Goal: Task Accomplishment & Management: Use online tool/utility

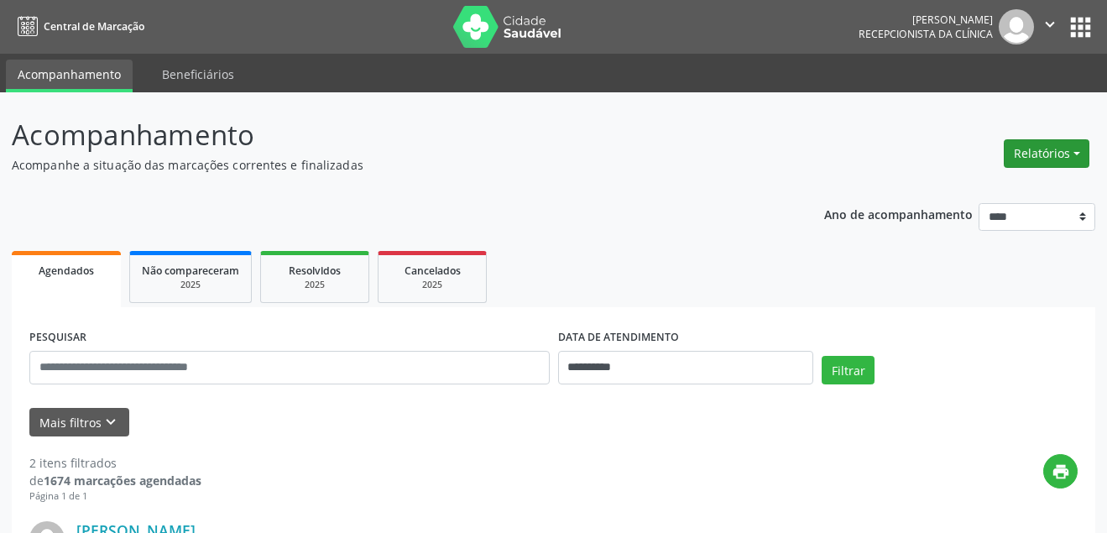
click at [1072, 159] on button "Relatórios" at bounding box center [1047, 153] width 86 height 29
click at [985, 196] on link "Agendamentos" at bounding box center [1000, 190] width 180 height 24
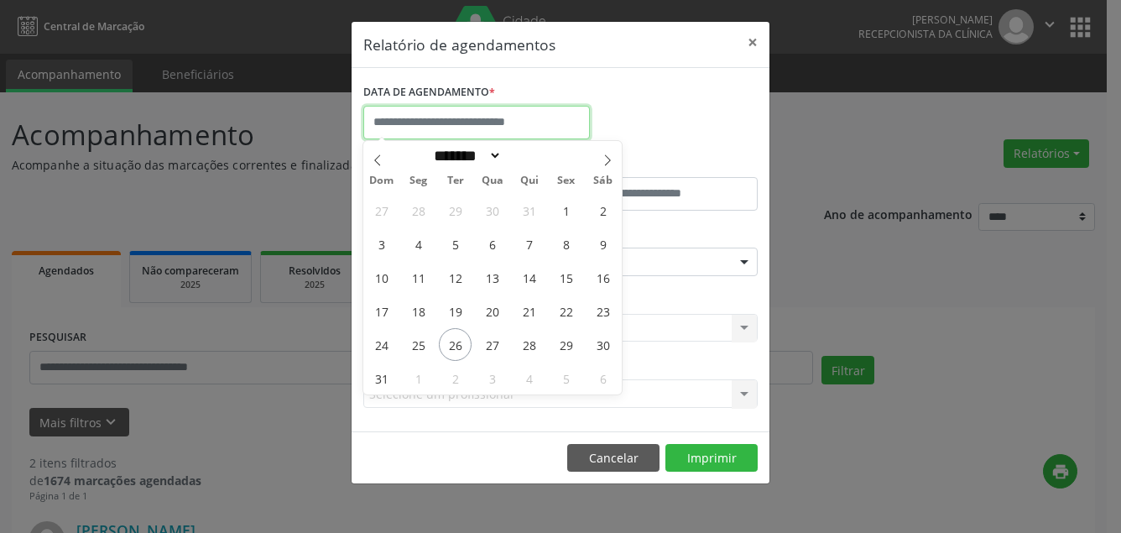
click at [517, 128] on input "text" at bounding box center [476, 123] width 227 height 34
click at [449, 340] on span "26" at bounding box center [455, 344] width 33 height 33
type input "**********"
click at [447, 344] on span "26" at bounding box center [455, 344] width 33 height 33
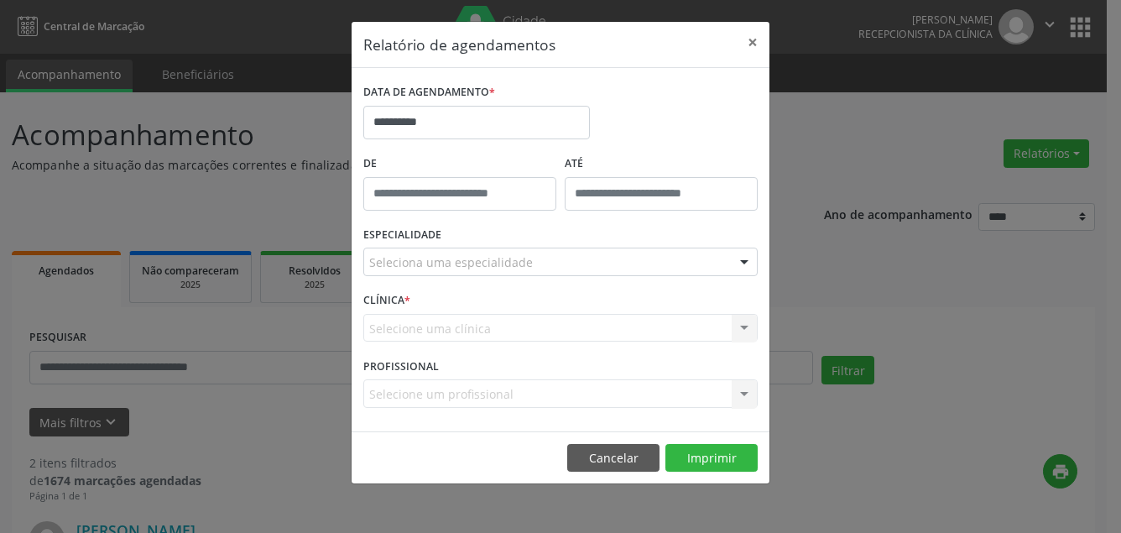
click at [443, 253] on div "Seleciona uma especialidade" at bounding box center [560, 262] width 395 height 29
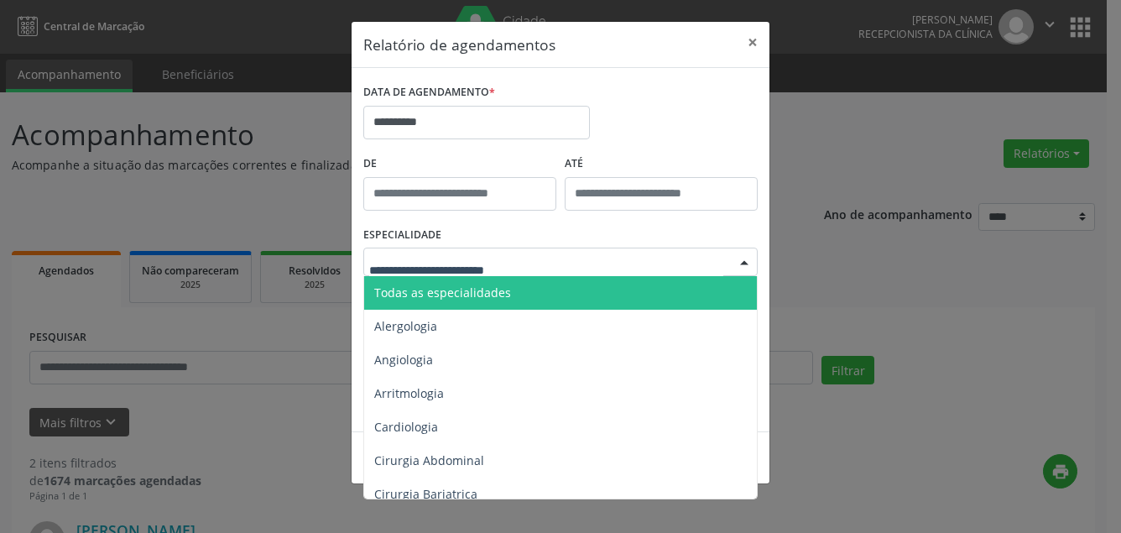
click at [422, 295] on span "Todas as especialidades" at bounding box center [442, 293] width 137 height 16
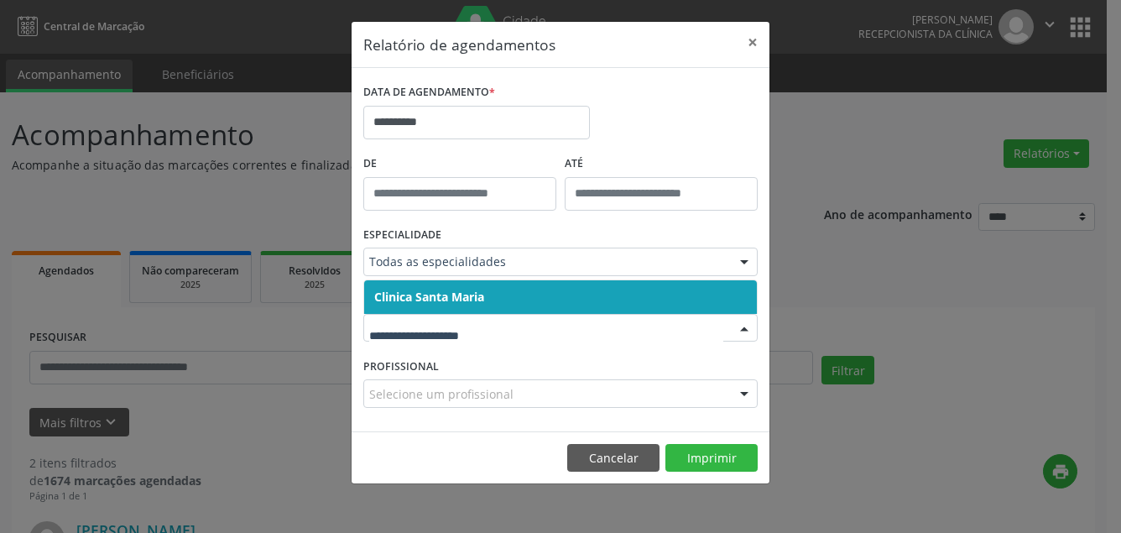
click at [444, 290] on span "Clinica Santa Maria" at bounding box center [429, 297] width 110 height 16
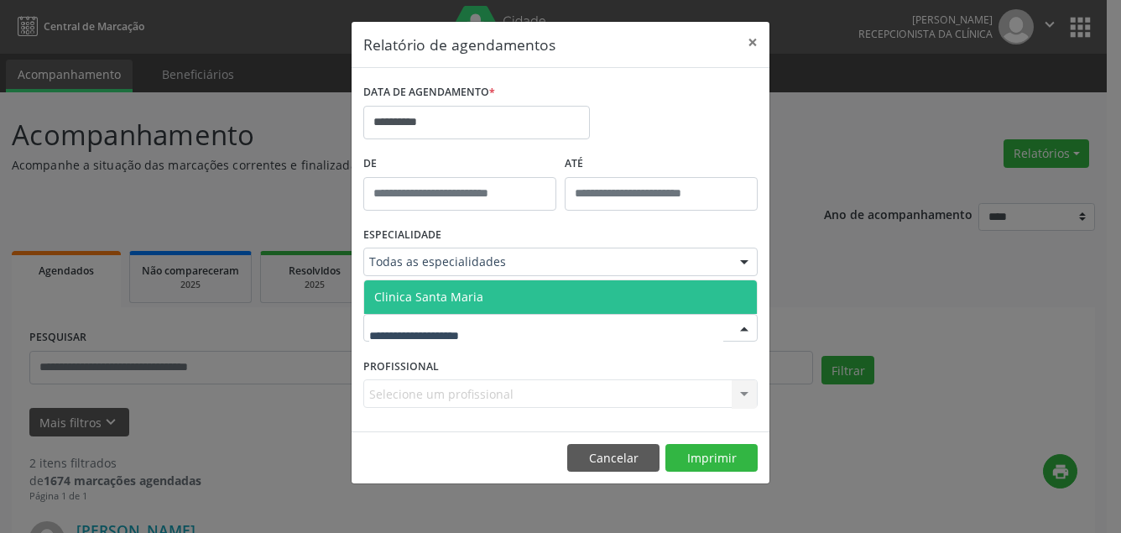
click at [447, 301] on span "Clinica Santa Maria" at bounding box center [428, 297] width 109 height 16
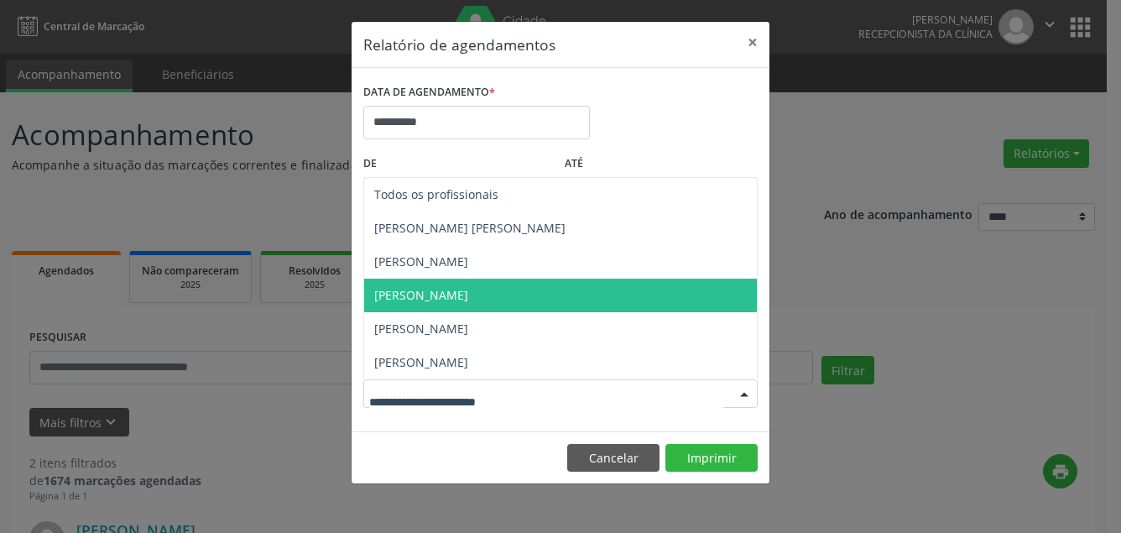
click at [428, 290] on span "[PERSON_NAME]" at bounding box center [421, 295] width 94 height 16
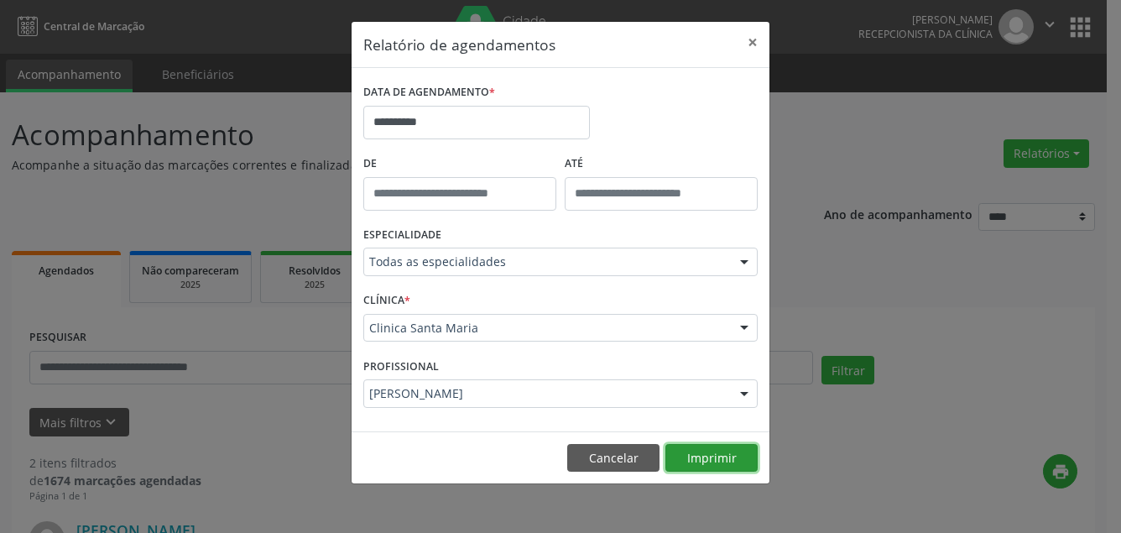
click at [708, 454] on button "Imprimir" at bounding box center [712, 458] width 92 height 29
